Goal: Task Accomplishment & Management: Complete application form

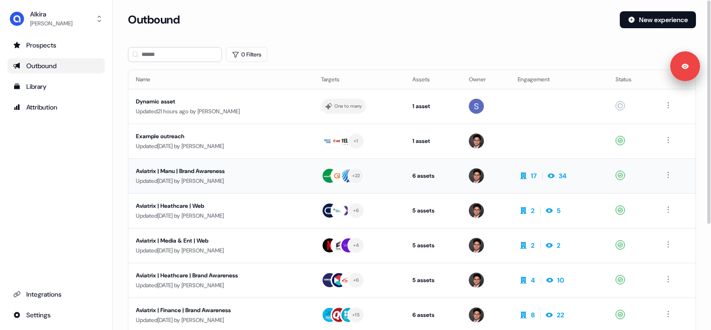
click at [203, 177] on div "Updated [DATE] by [PERSON_NAME]" at bounding box center [221, 180] width 170 height 9
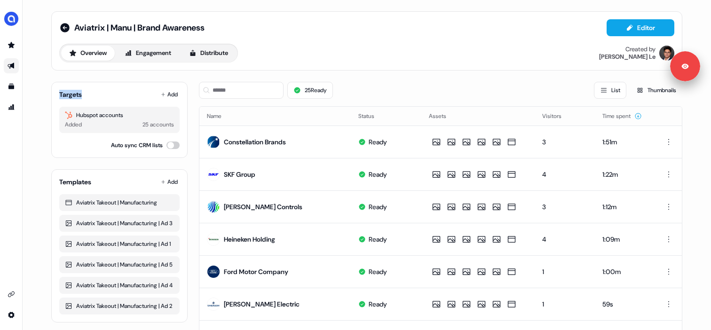
drag, startPoint x: 58, startPoint y: 95, endPoint x: 85, endPoint y: 95, distance: 26.8
click at [85, 95] on div "Targets Add" at bounding box center [119, 94] width 120 height 9
drag, startPoint x: 76, startPoint y: 114, endPoint x: 124, endPoint y: 115, distance: 48.0
click at [124, 115] on div "Hubspot accounts" at bounding box center [119, 115] width 109 height 9
click at [120, 115] on div "Hubspot accounts" at bounding box center [119, 115] width 109 height 9
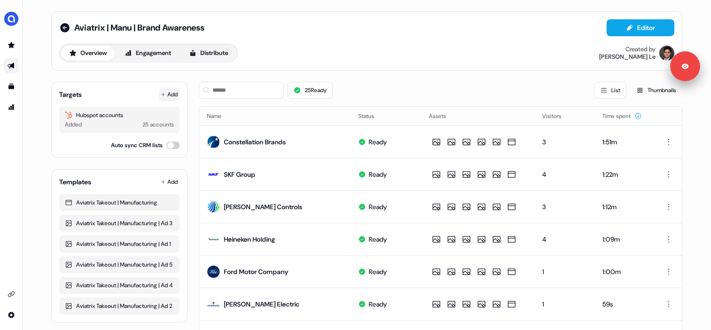
click at [171, 98] on button "Add" at bounding box center [169, 94] width 21 height 13
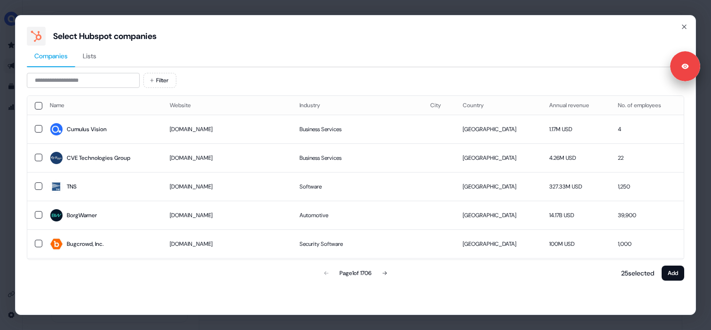
click at [96, 56] on span "Lists" at bounding box center [90, 55] width 14 height 9
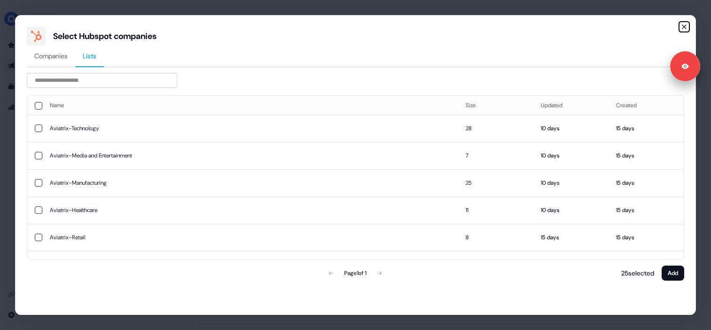
click at [685, 29] on icon "button" at bounding box center [685, 27] width 8 height 8
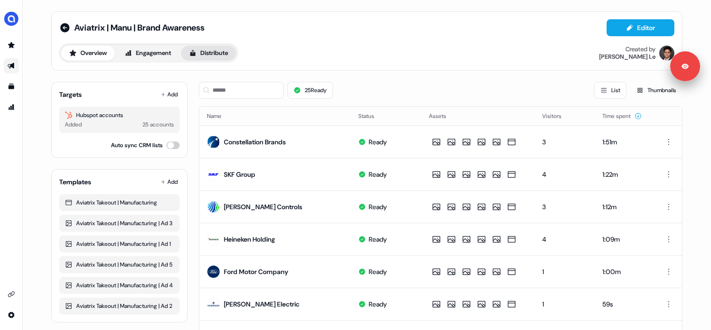
click at [207, 51] on button "Distribute" at bounding box center [208, 53] width 55 height 15
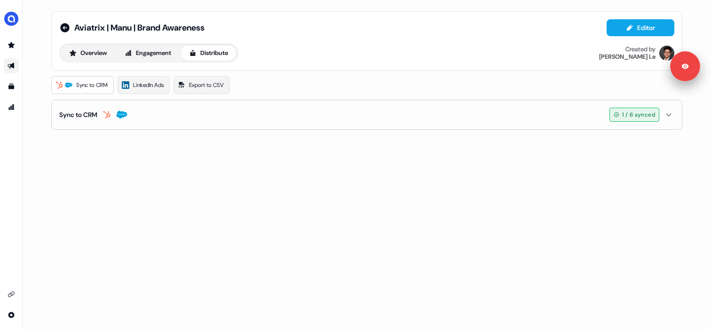
click at [86, 88] on span "Sync to CRM" at bounding box center [92, 84] width 32 height 9
click at [150, 111] on button "Sync to CRM 1 / 6 synced" at bounding box center [366, 114] width 615 height 29
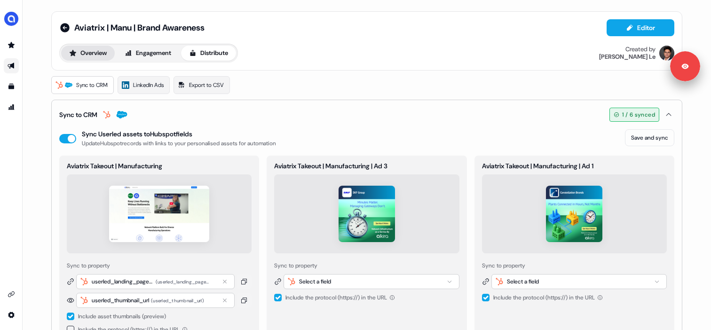
click at [85, 52] on button "Overview" at bounding box center [88, 53] width 54 height 15
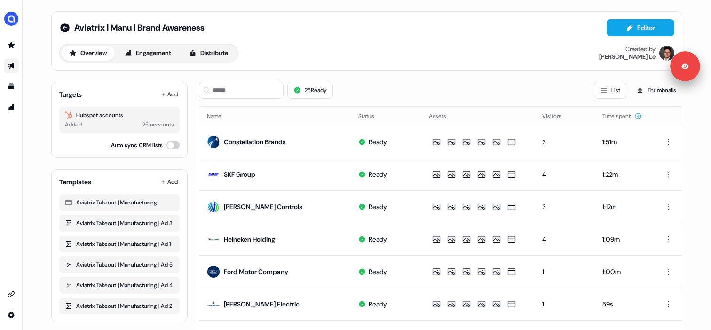
click at [9, 63] on icon "Go to outbound experience" at bounding box center [12, 66] width 8 height 8
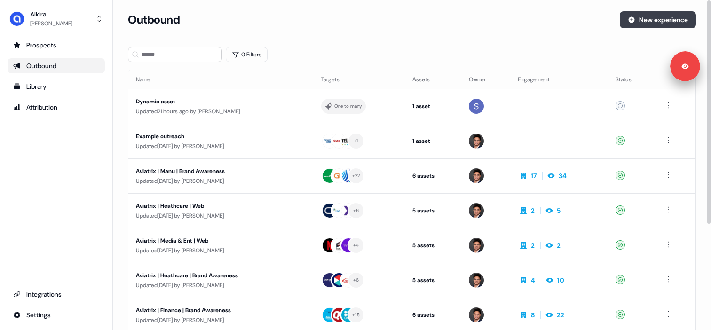
click at [638, 16] on button "New experience" at bounding box center [658, 19] width 76 height 17
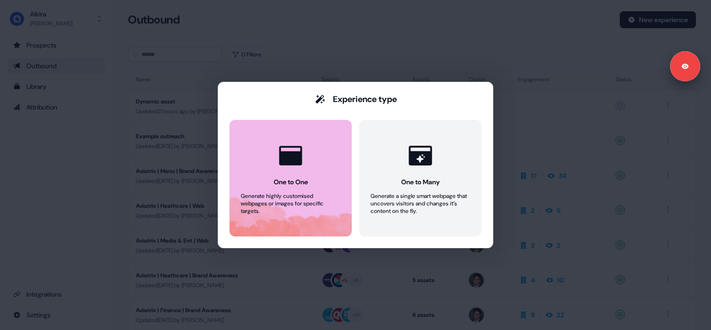
click at [310, 145] on button "One to One Generate highly customised webpages or images for specific targets." at bounding box center [291, 178] width 122 height 117
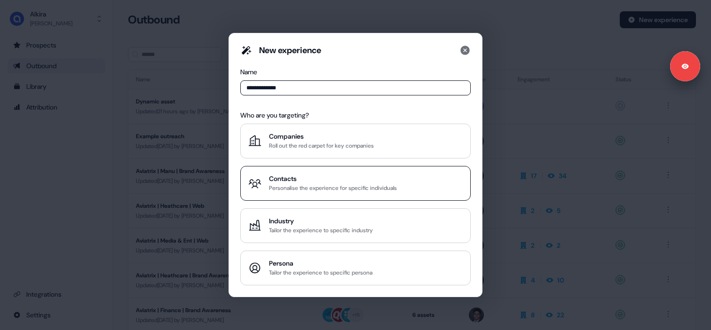
type input "**********"
click at [311, 181] on div "Contacts" at bounding box center [333, 178] width 128 height 9
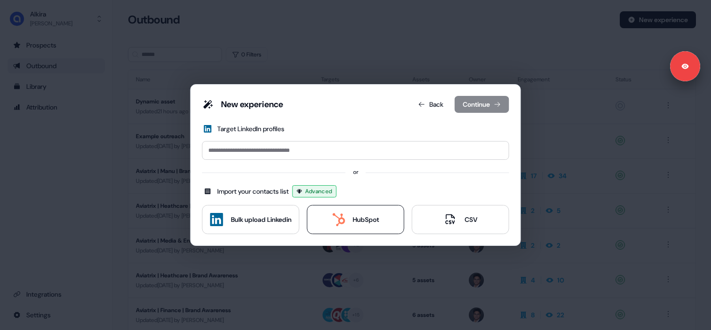
click at [345, 223] on div "HubSpot" at bounding box center [355, 219] width 47 height 13
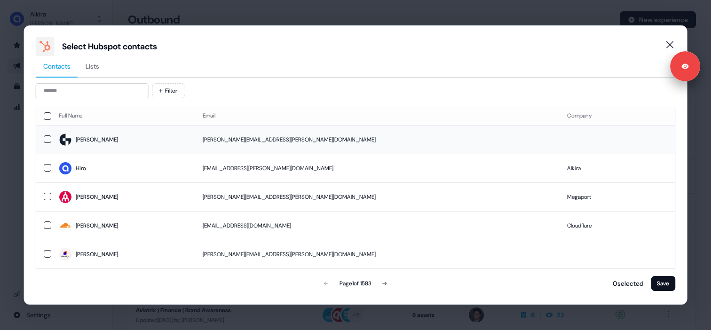
click at [120, 144] on span "[PERSON_NAME]" at bounding box center [123, 139] width 129 height 13
click at [104, 161] on td "Hiro" at bounding box center [123, 168] width 144 height 29
click at [99, 165] on span "Hiro" at bounding box center [123, 168] width 129 height 13
click at [107, 146] on span "[PERSON_NAME]" at bounding box center [123, 139] width 129 height 13
click at [96, 70] on span "Lists" at bounding box center [93, 66] width 14 height 9
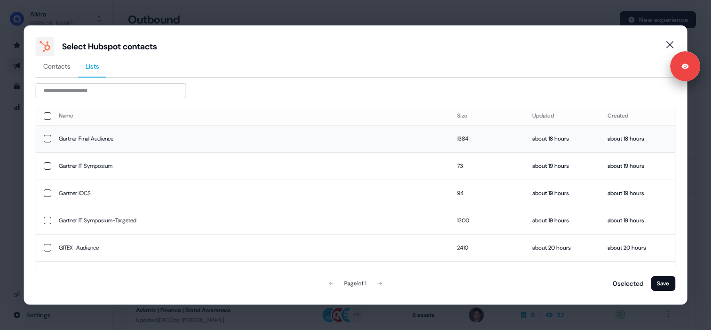
click at [114, 131] on td "Gartner Final Audience" at bounding box center [250, 138] width 399 height 27
click at [48, 139] on button "button" at bounding box center [48, 139] width 8 height 8
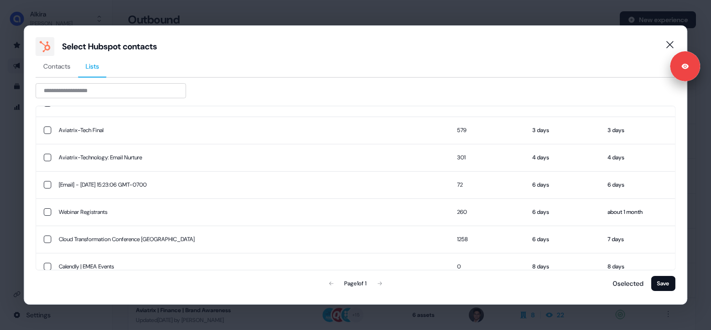
scroll to position [283, 0]
click at [105, 92] on input at bounding box center [111, 90] width 151 height 15
type input "******"
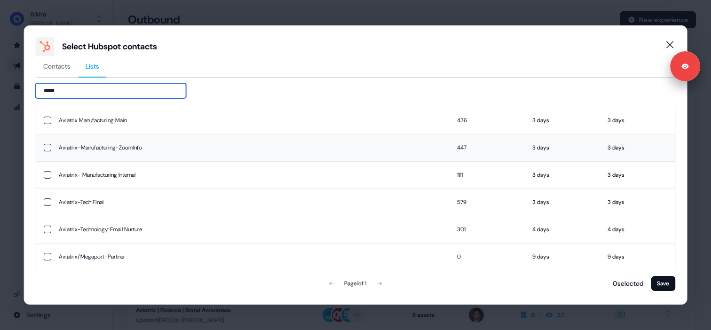
scroll to position [0, 0]
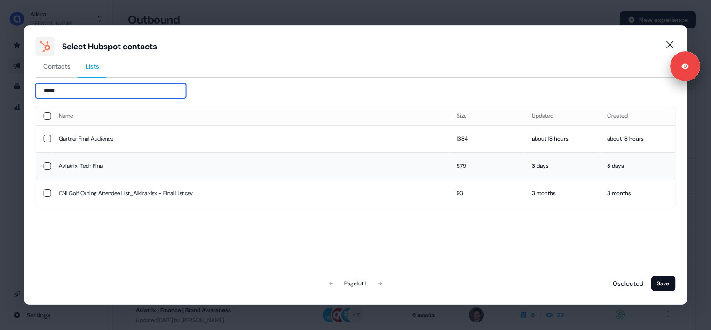
type input "*****"
click at [107, 167] on td "Aviatrix-Tech Final" at bounding box center [250, 165] width 399 height 27
click at [50, 166] on button "button" at bounding box center [48, 166] width 8 height 8
click at [49, 166] on button "button" at bounding box center [48, 166] width 8 height 8
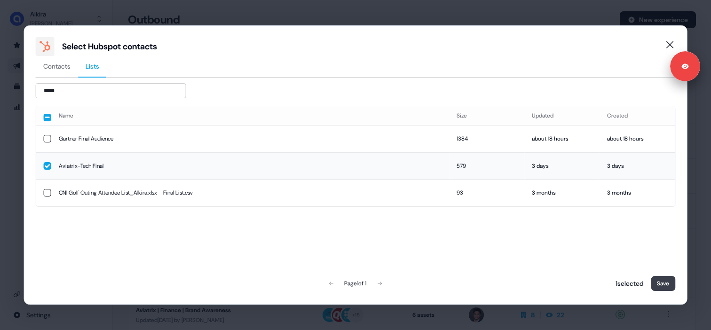
click at [652, 282] on button "Save" at bounding box center [663, 283] width 24 height 15
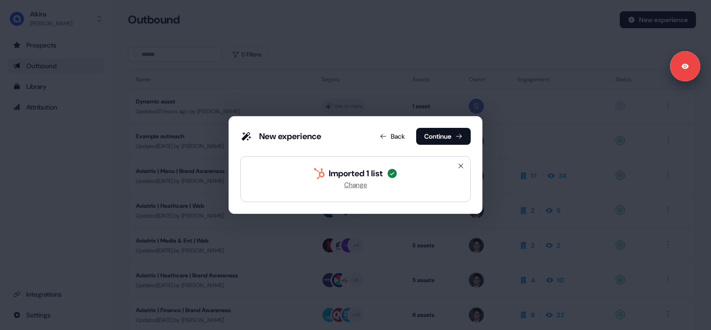
click at [311, 69] on div "New experience Back Continue Imported 1 list Change" at bounding box center [355, 165] width 711 height 330
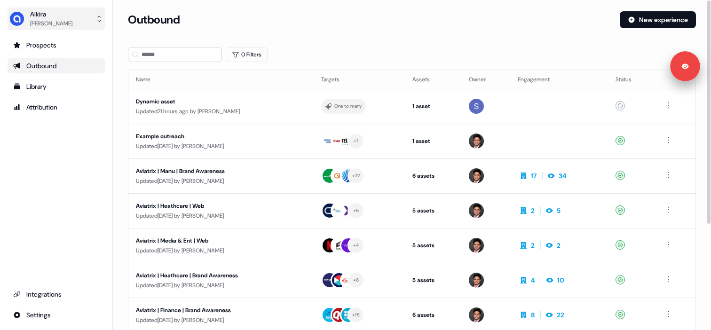
click at [72, 16] on div "Alkira" at bounding box center [51, 13] width 42 height 9
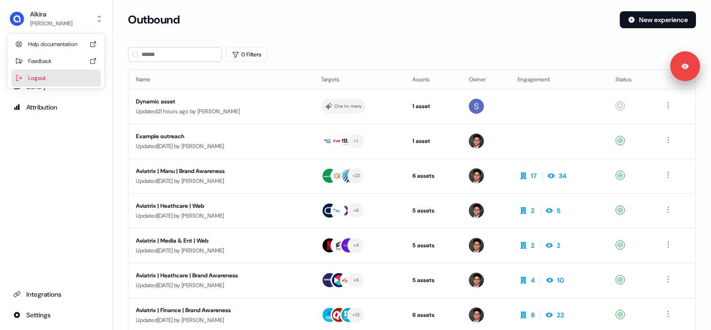
click at [60, 77] on div "Logout" at bounding box center [55, 78] width 89 height 17
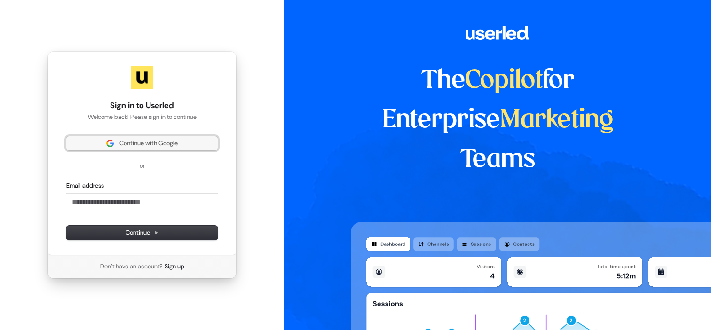
click at [111, 144] on img at bounding box center [110, 144] width 8 height 8
